Goal: Task Accomplishment & Management: Manage account settings

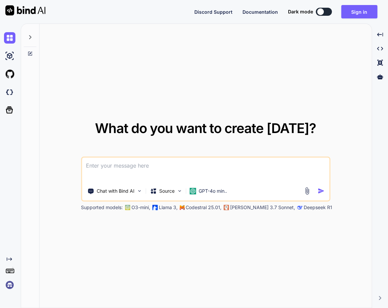
type textarea "x"
click at [9, 288] on img at bounding box center [9, 284] width 11 height 11
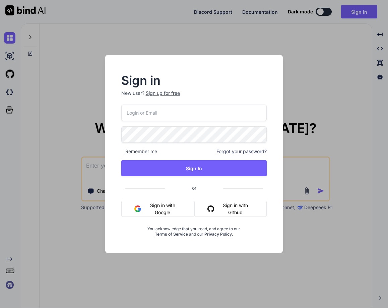
click at [158, 116] on input "email" at bounding box center [194, 112] width 146 height 16
paste input "[EMAIL_ADDRESS][DOMAIN_NAME]"
type input "[EMAIL_ADDRESS][DOMAIN_NAME]"
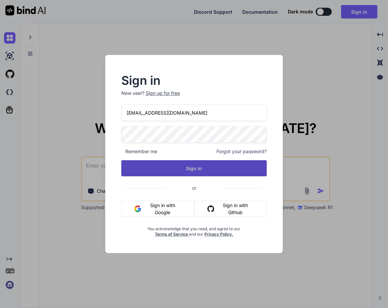
click at [171, 169] on button "Sign In" at bounding box center [194, 168] width 146 height 16
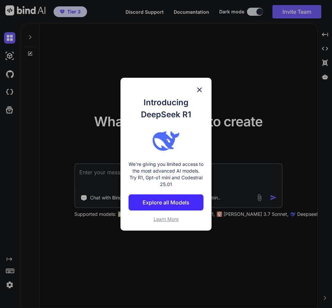
click at [200, 90] on img at bounding box center [200, 90] width 8 height 8
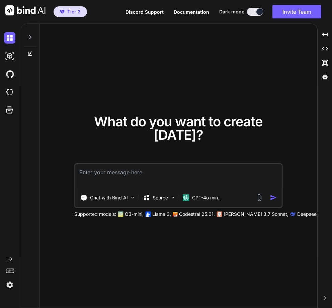
click at [3, 289] on div "Created with Pixso." at bounding box center [9, 273] width 18 height 34
click at [9, 283] on img at bounding box center [9, 284] width 11 height 11
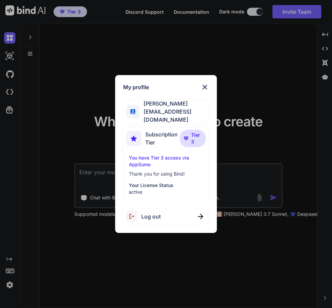
click at [145, 215] on span "Log out" at bounding box center [150, 216] width 19 height 8
type textarea "x"
